Goal: Answer question/provide support: Share knowledge or assist other users

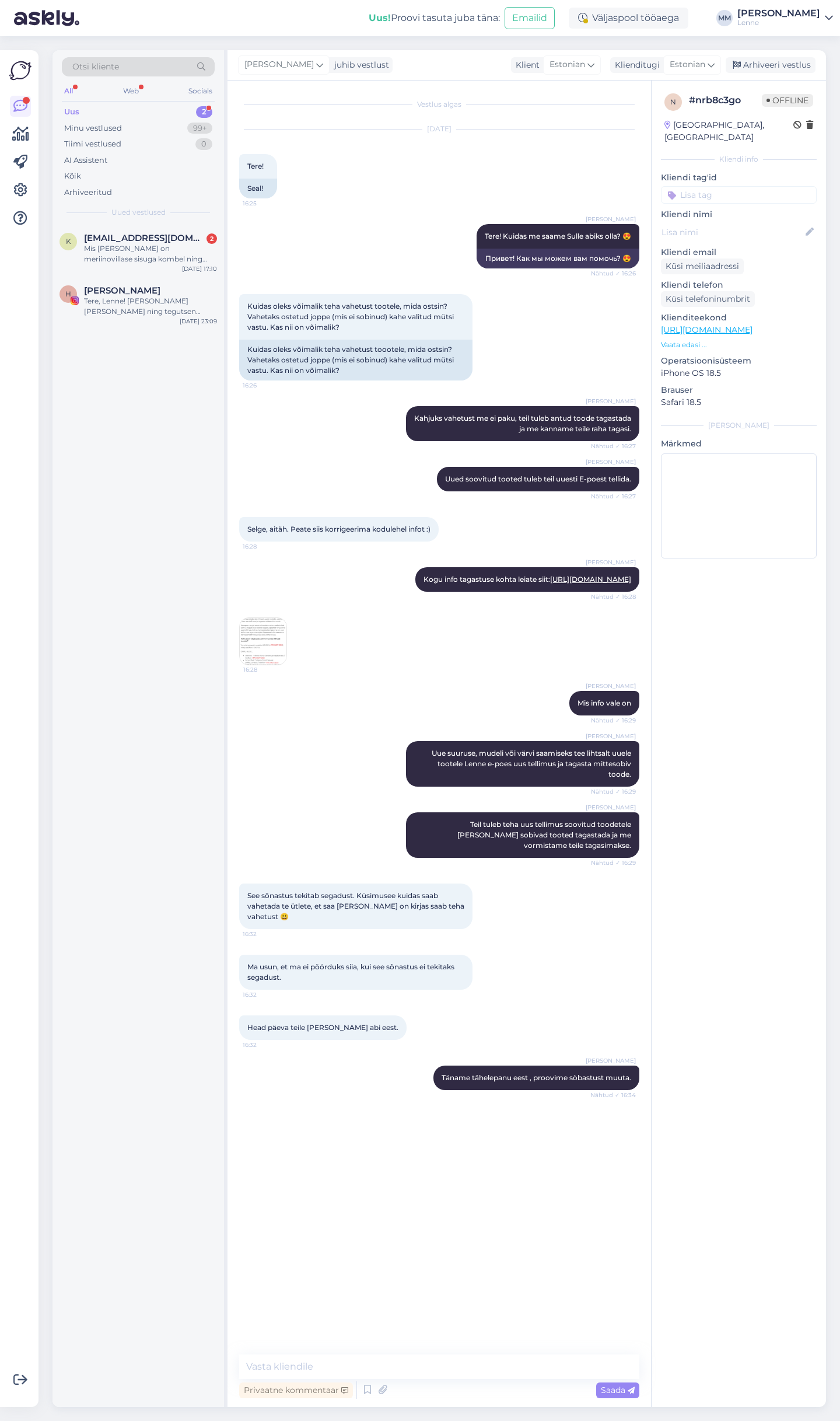
click at [140, 299] on div "Tere, Lenne! Mina olen Heli ning tegutsen Instagramis konto @jairushe alt, kus …" at bounding box center [151, 306] width 133 height 21
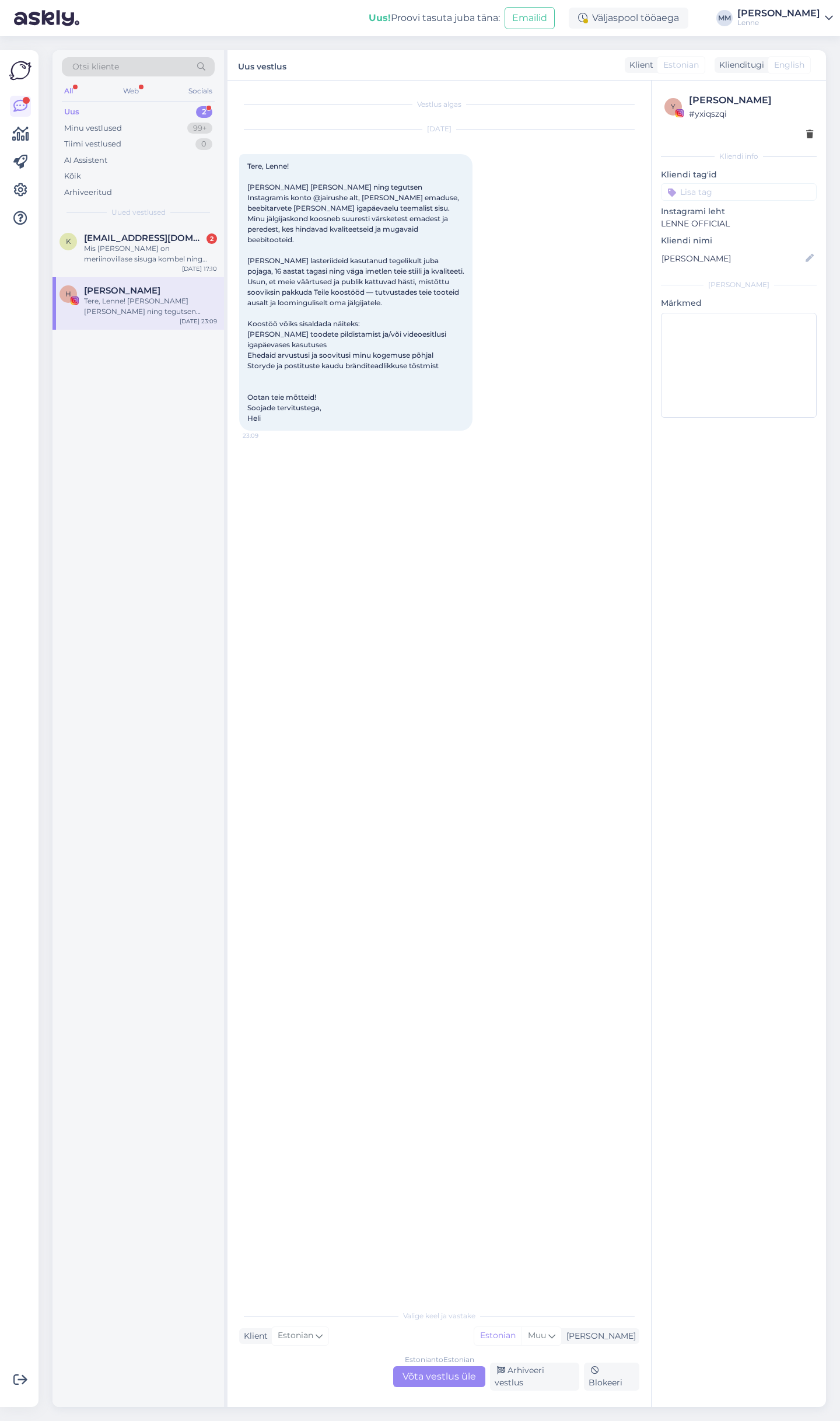
click at [436, 1374] on div "Estonian to Estonian Võta vestlus üle" at bounding box center [439, 1377] width 92 height 21
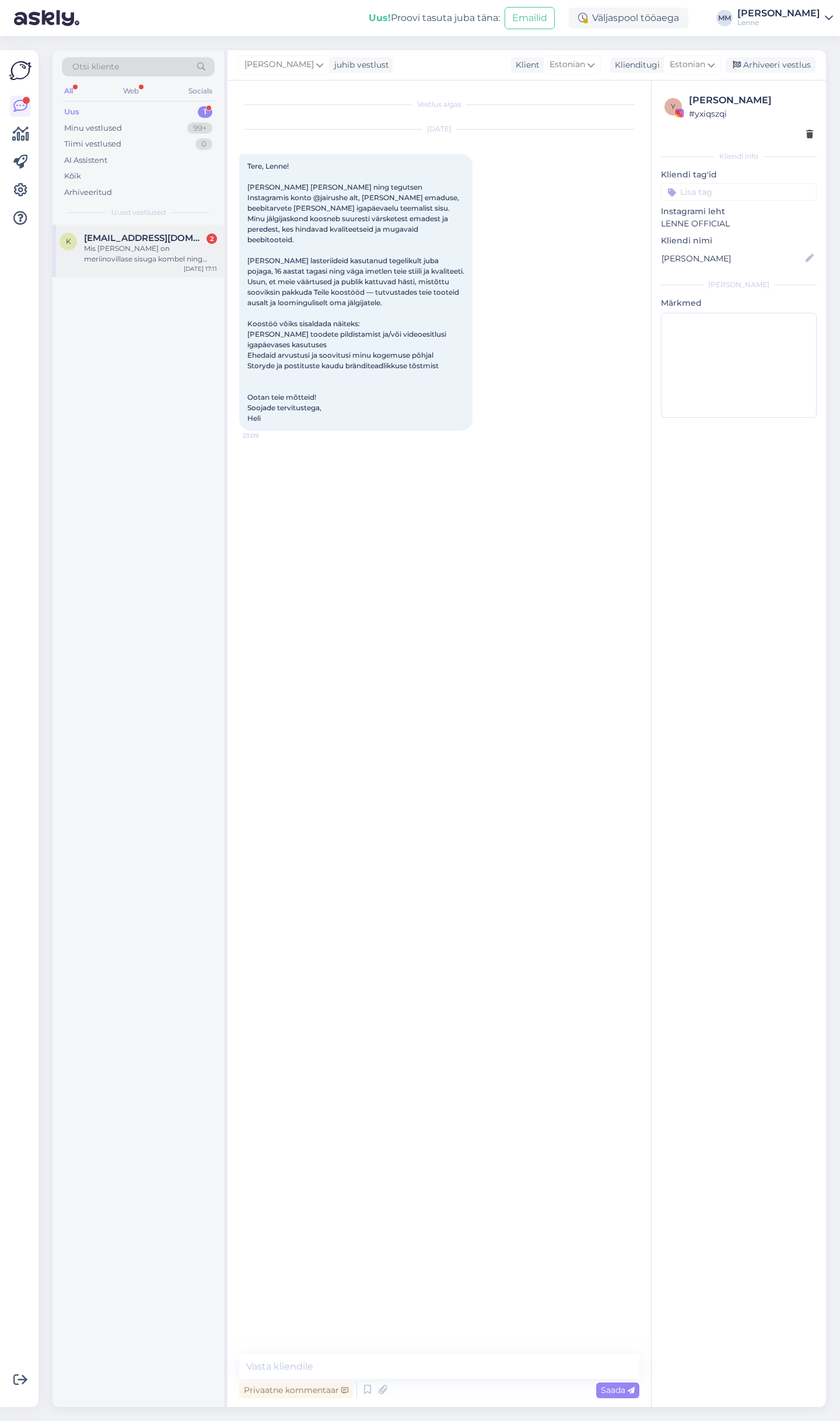
click at [165, 261] on div "Mis vahe on meriinovillase sisuga kombel ning meriinovillasel puuvillasisuga ko…" at bounding box center [151, 254] width 133 height 21
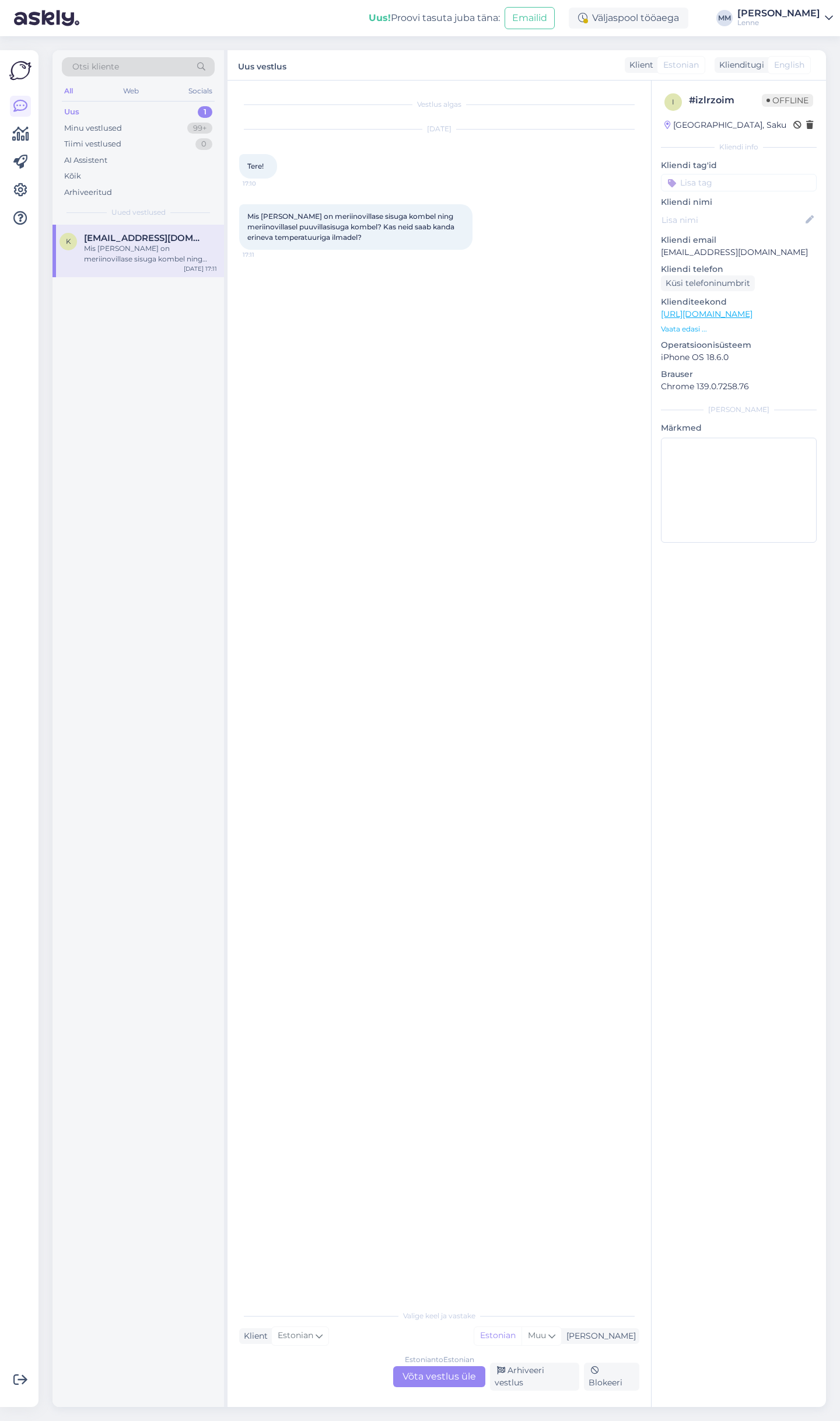
click at [435, 1374] on div "Estonian to Estonian Võta vestlus üle" at bounding box center [439, 1377] width 92 height 21
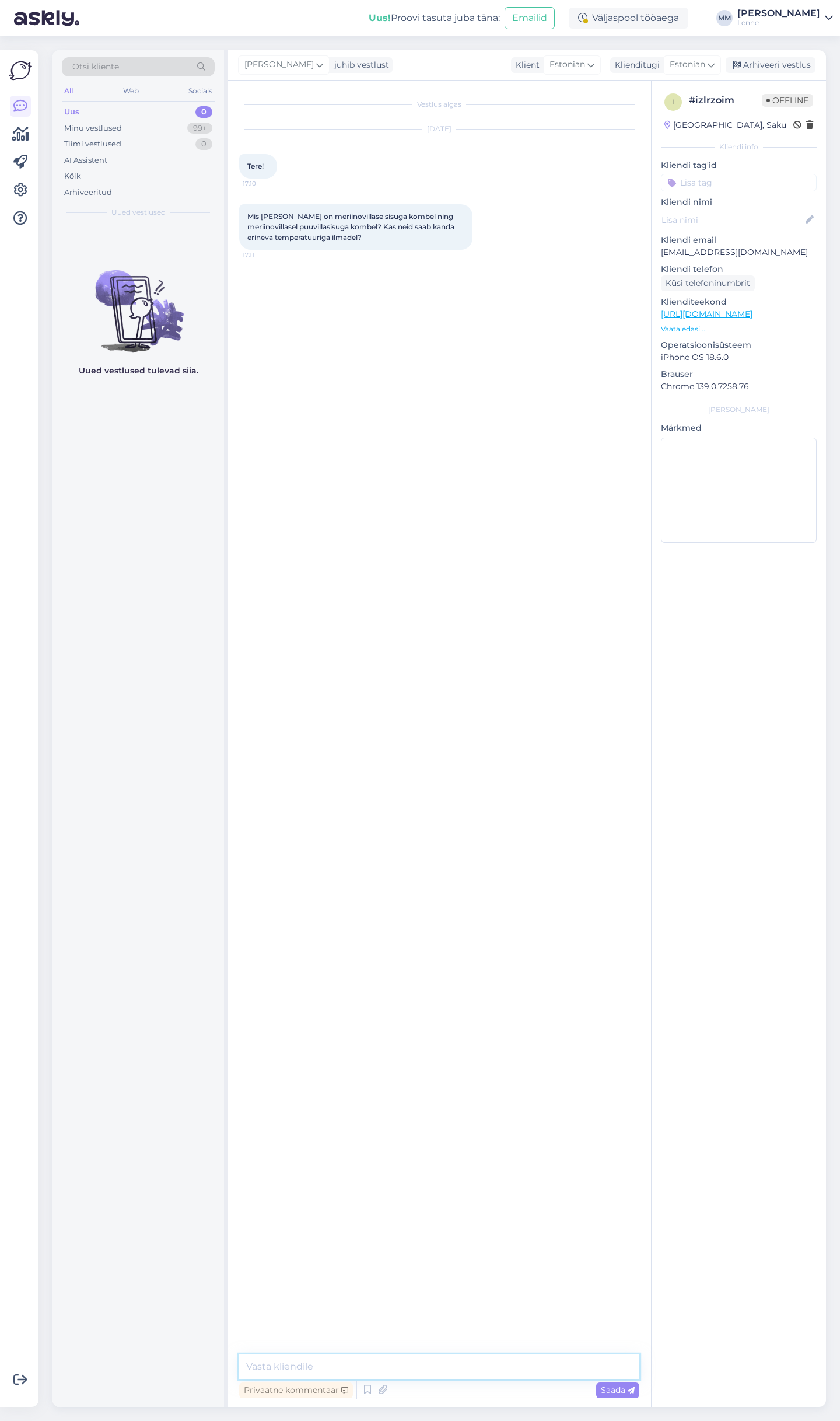
click at [420, 1361] on textarea at bounding box center [439, 1366] width 400 height 24
click at [313, 1365] on textarea "tere, soojuselt ot teooted samad" at bounding box center [439, 1366] width 400 height 24
click at [458, 1366] on textarea "tere, soojuselt on teooted samad" at bounding box center [439, 1366] width 400 height 24
click at [627, 1361] on textarea "tere, soojuselt on teooted samad, sobivad kandmiseks samadel temperatuuridel." at bounding box center [439, 1366] width 400 height 24
drag, startPoint x: 630, startPoint y: 1364, endPoint x: 220, endPoint y: 1361, distance: 410.0
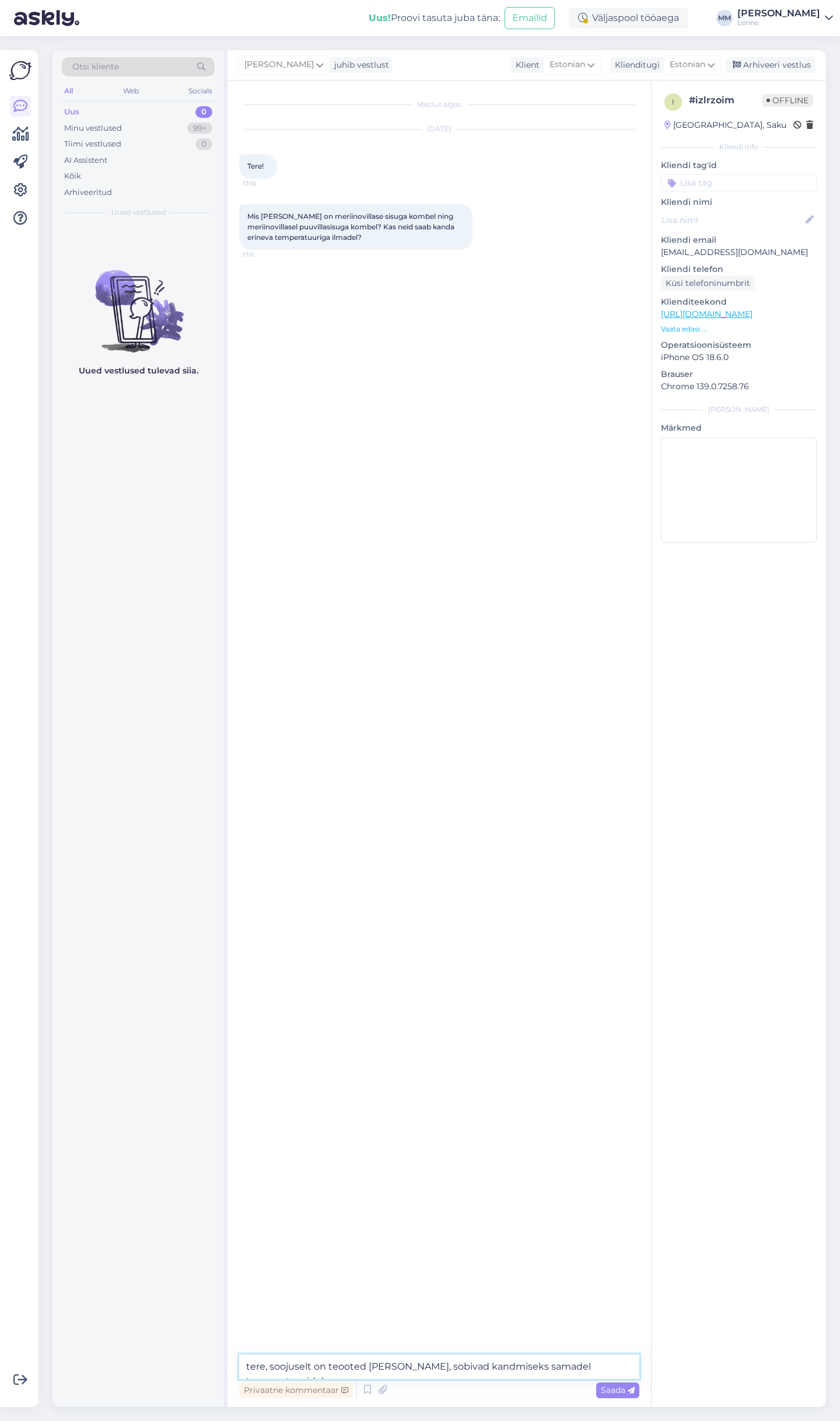
click at [239, 1361] on textarea "tere, soojuselt on teooted samad, sobivad kandmiseks samadel temperatuuridel." at bounding box center [439, 1366] width 400 height 24
type textarea "Tere, soojuselt on meriinokombekad samad. Erinevus on vaid toodete toonides, ka…"
